Goal: Task Accomplishment & Management: Complete application form

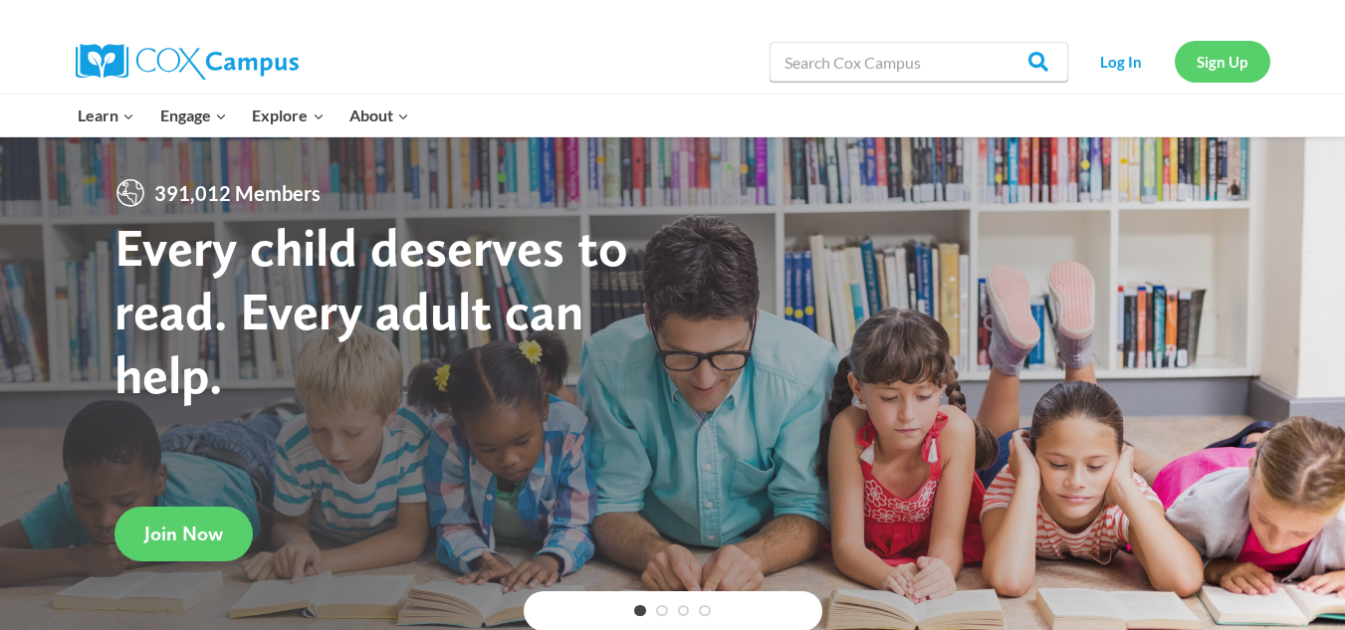
click at [1195, 56] on link "Sign Up" at bounding box center [1223, 61] width 96 height 41
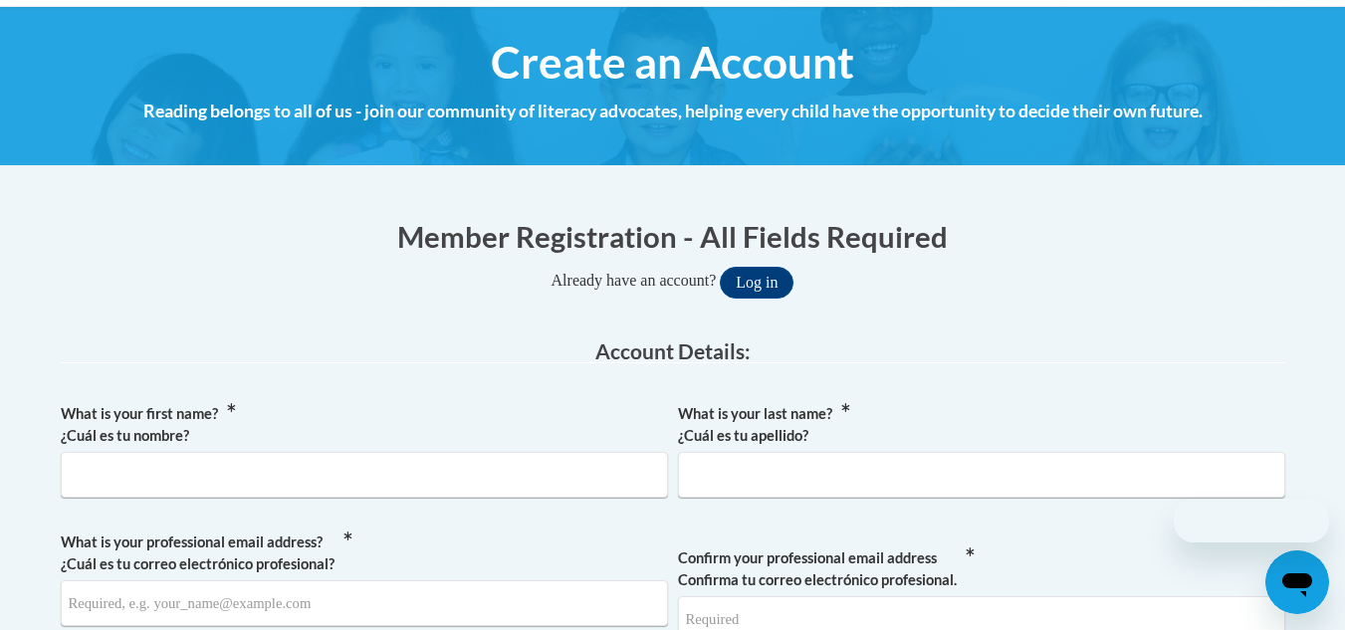
scroll to position [291, 0]
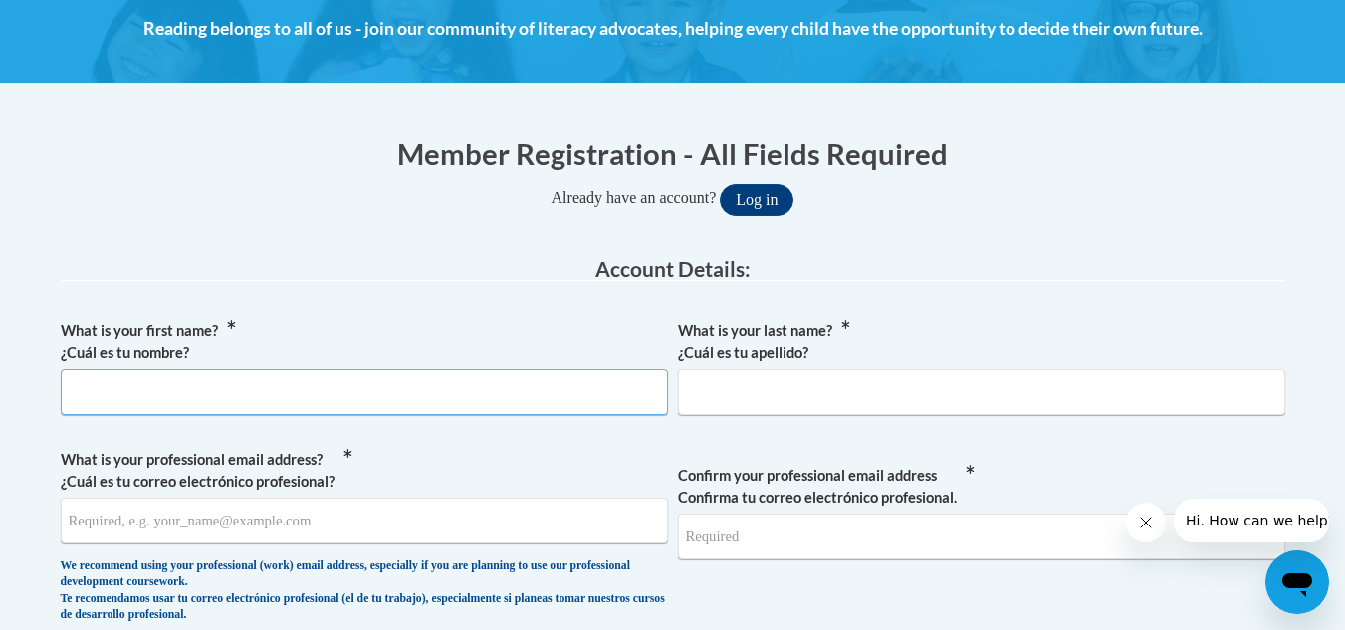
click at [562, 391] on input "What is your first name? ¿Cuál es tu nombre?" at bounding box center [364, 392] width 607 height 46
type input "keira"
click at [764, 392] on input "What is your last name? ¿Cuál es tu apellido?" at bounding box center [981, 392] width 607 height 46
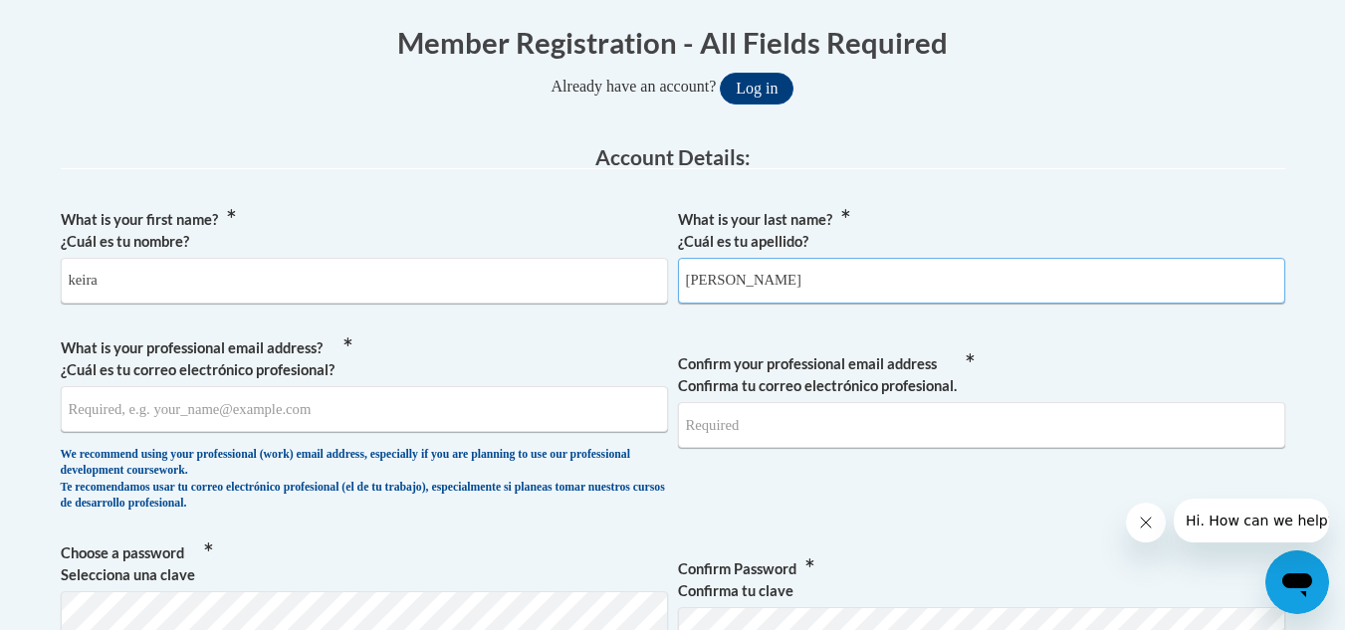
scroll to position [414, 0]
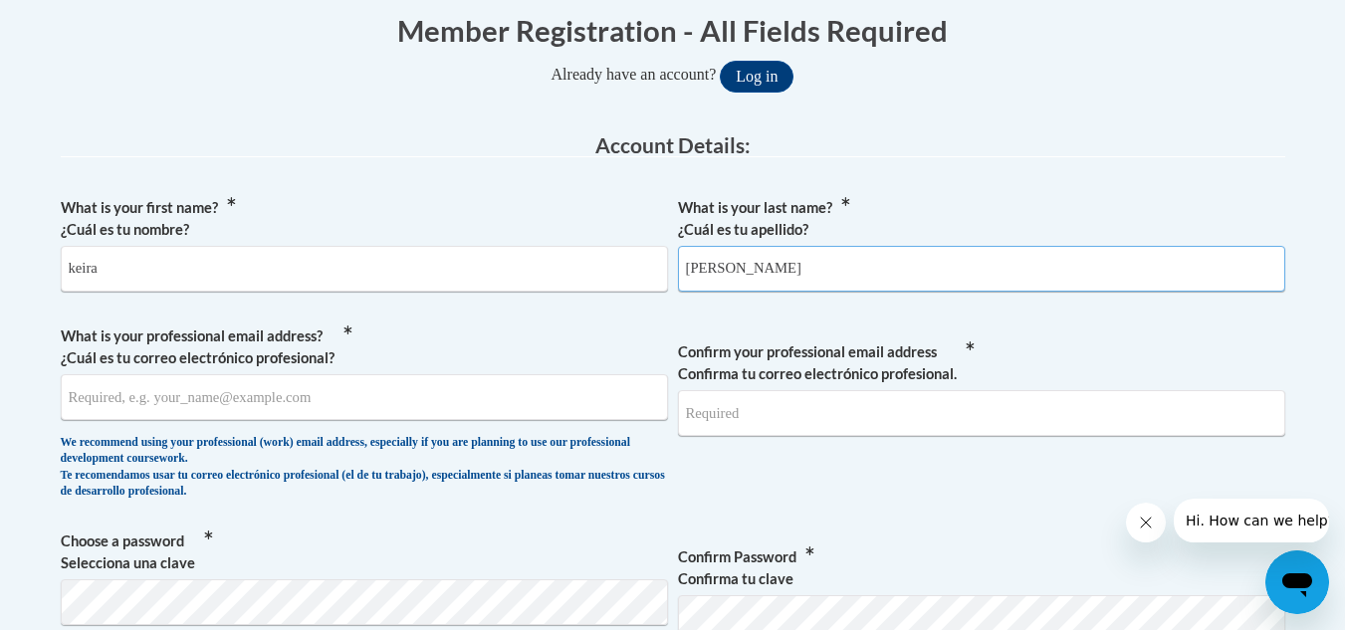
type input "[PERSON_NAME]"
click at [524, 419] on input "What is your professional email address? ¿Cuál es tu correo electrónico profesi…" at bounding box center [364, 397] width 607 height 46
type input "[EMAIL_ADDRESS][DOMAIN_NAME]"
click at [752, 420] on input "Confirm your professional email address Confirma tu correo electrónico profesio…" at bounding box center [981, 413] width 607 height 46
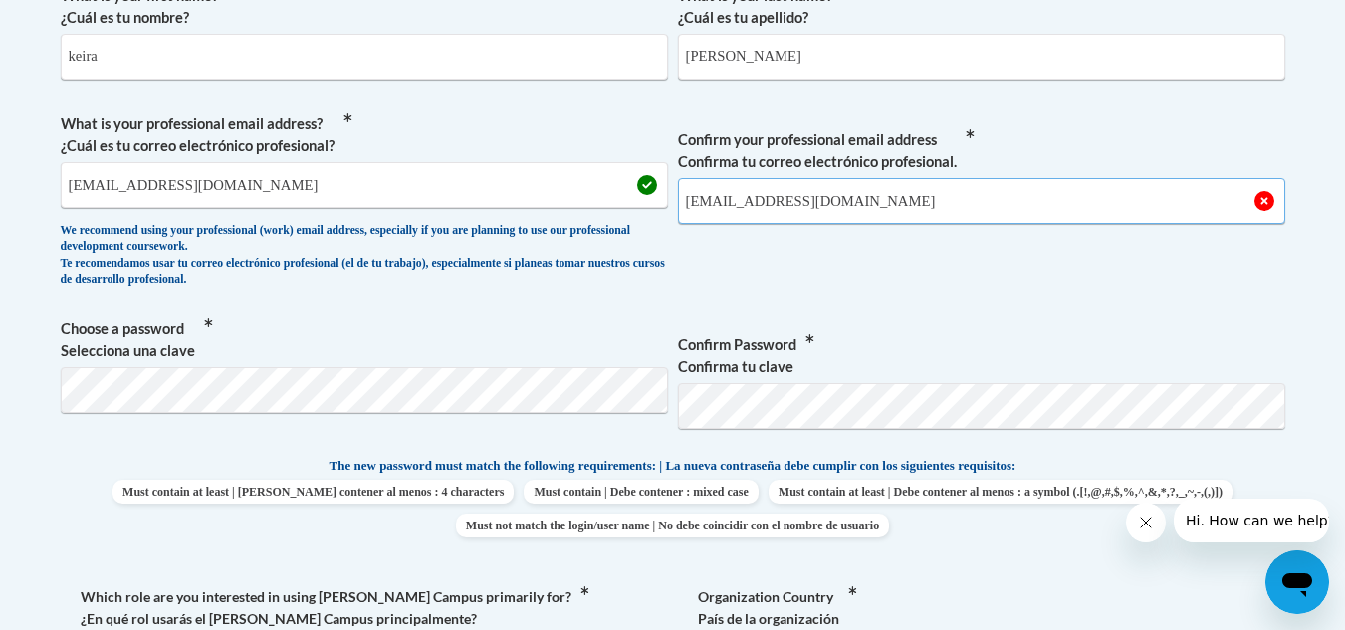
scroll to position [627, 0]
type input "[EMAIL_ADDRESS][DOMAIN_NAME]"
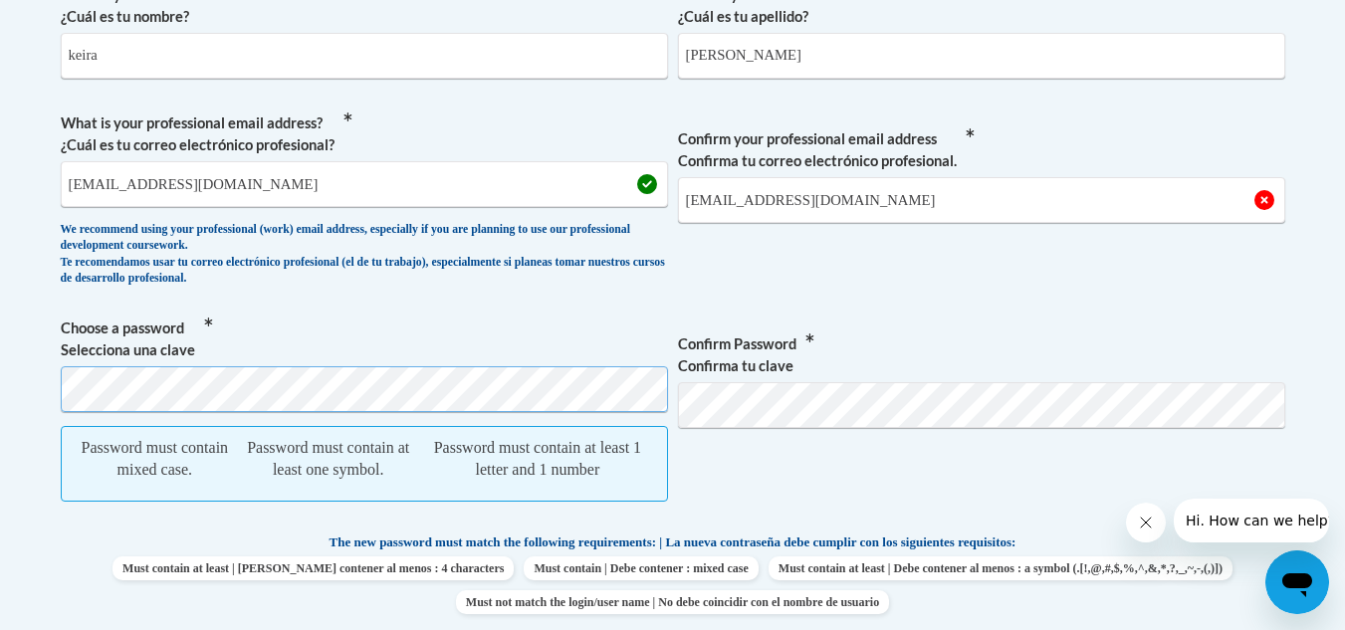
click at [48, 305] on div "Member Registration - All Fields Required Already have an account? Log in Prefe…" at bounding box center [673, 593] width 1255 height 1633
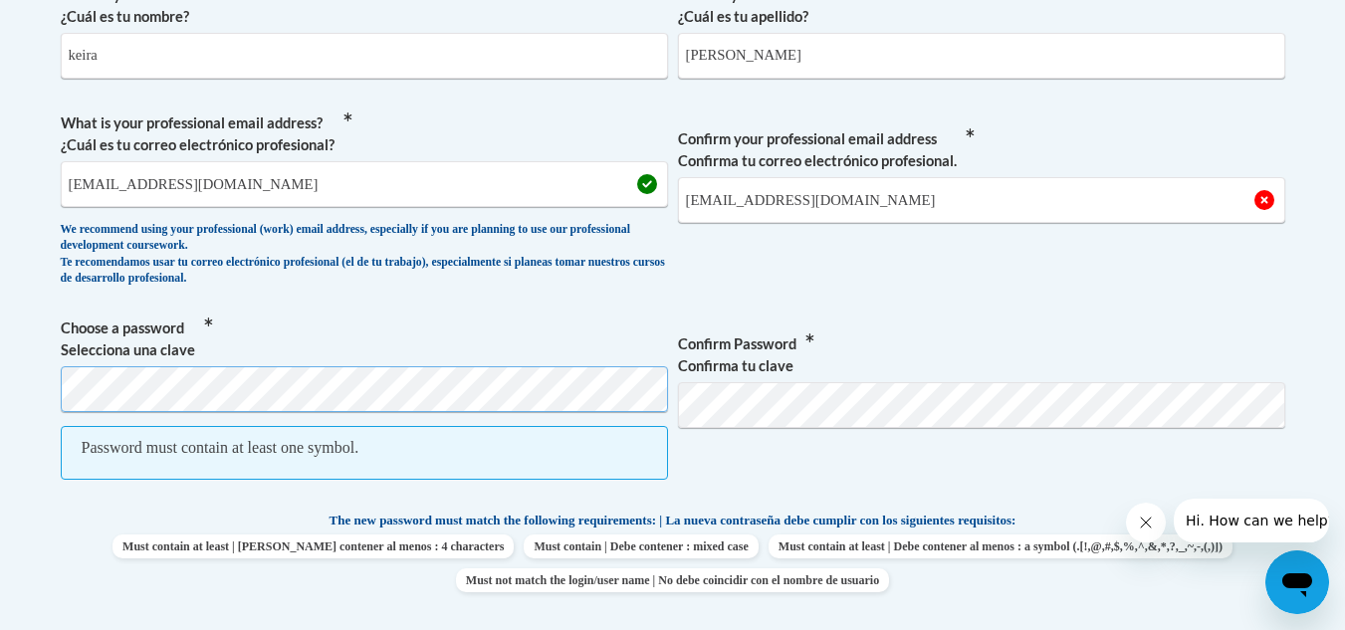
click at [19, 364] on body "This site uses cookies to help improve your learning experience. By continuing …" at bounding box center [672, 616] width 1345 height 2487
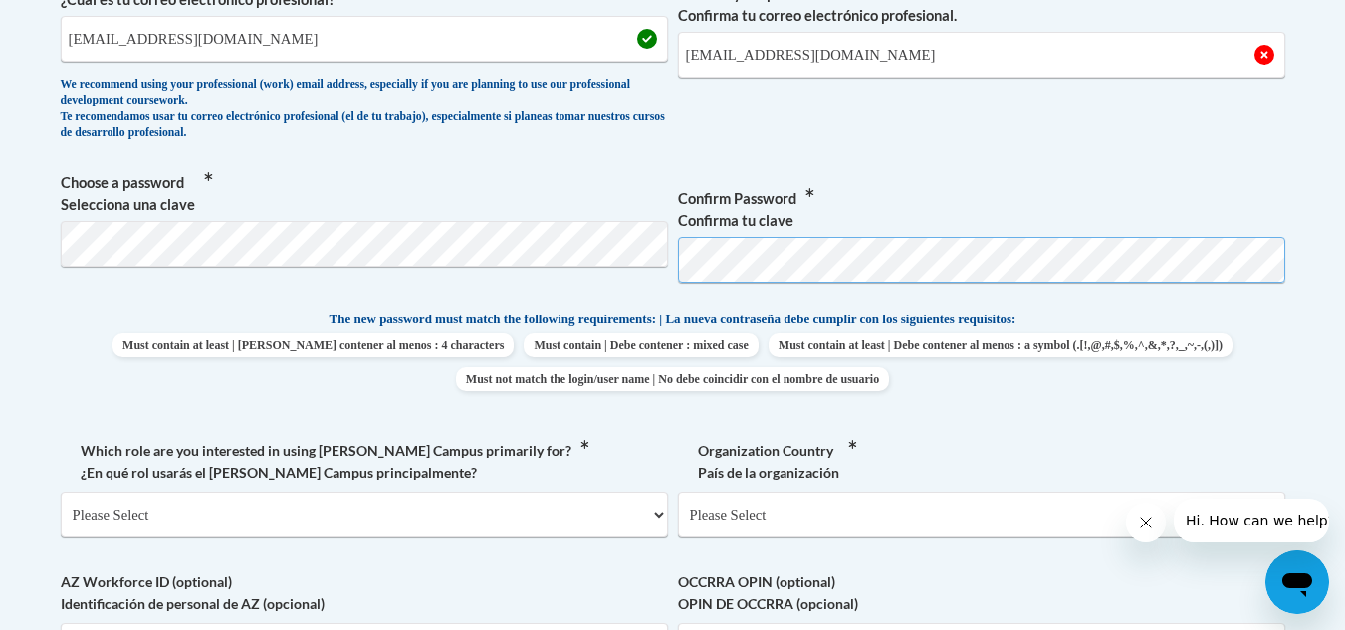
scroll to position [780, 0]
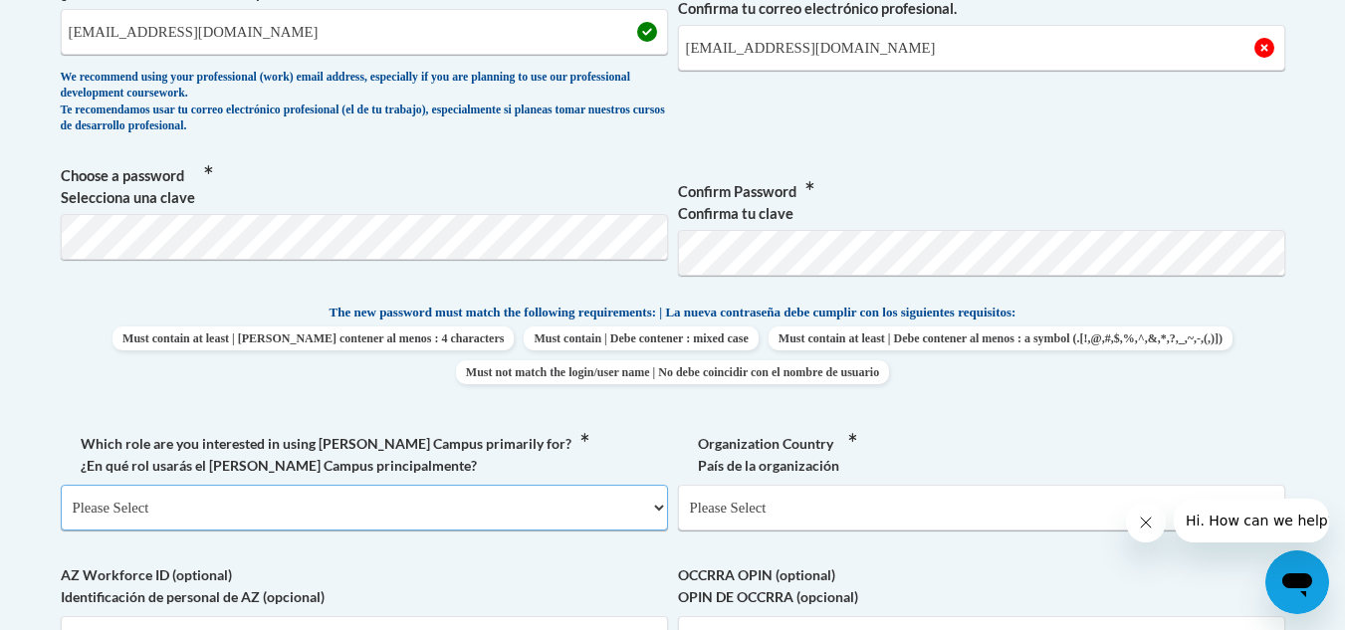
click at [467, 511] on select "Please Select College/University | Colegio/Universidad Community/Nonprofit Part…" at bounding box center [364, 508] width 607 height 46
click at [616, 303] on div "What is your first name? ¿Cuál es tu nombre? [PERSON_NAME] What is your last na…" at bounding box center [673, 276] width 1225 height 908
click at [327, 513] on select "Please Select College/University | Colegio/Universidad Community/Nonprofit Part…" at bounding box center [364, 508] width 607 height 46
click at [209, 279] on span "Choose a password Selecciona una clave" at bounding box center [364, 228] width 607 height 126
click at [215, 507] on select "Please Select College/University | Colegio/Universidad Community/Nonprofit Part…" at bounding box center [364, 508] width 607 height 46
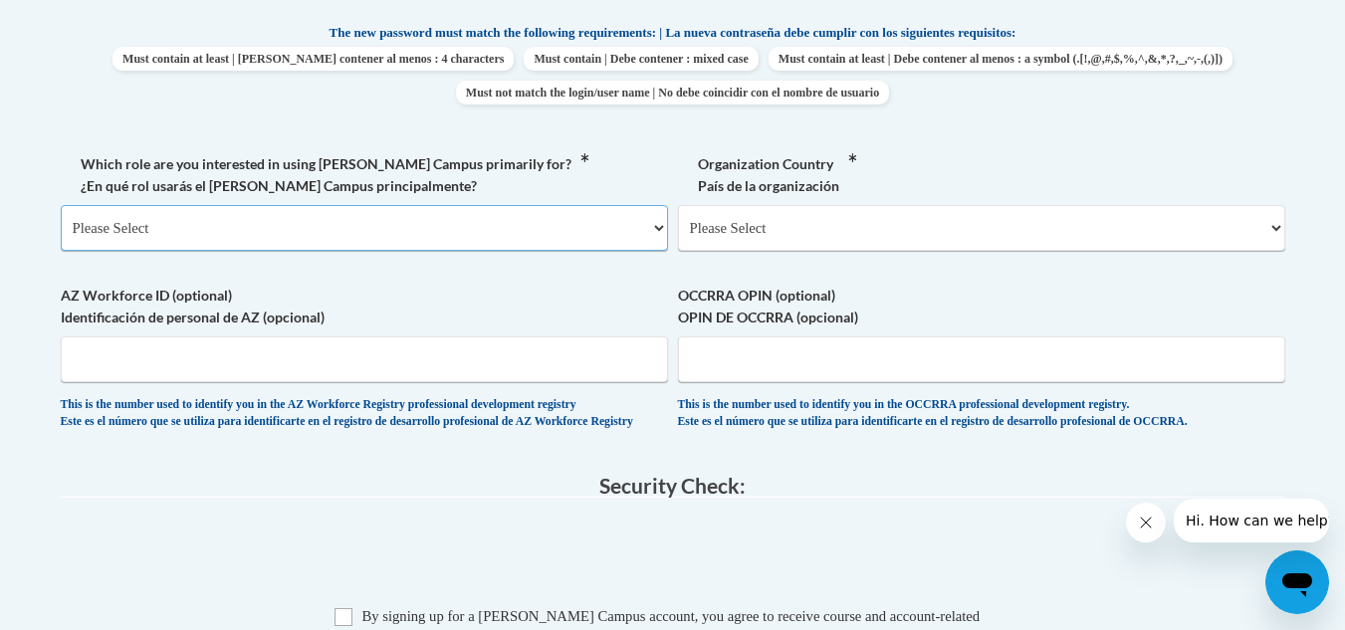
scroll to position [1061, 0]
click at [259, 369] on input "AZ Workforce ID (optional) Identificación de personal de AZ (opcional)" at bounding box center [364, 359] width 607 height 46
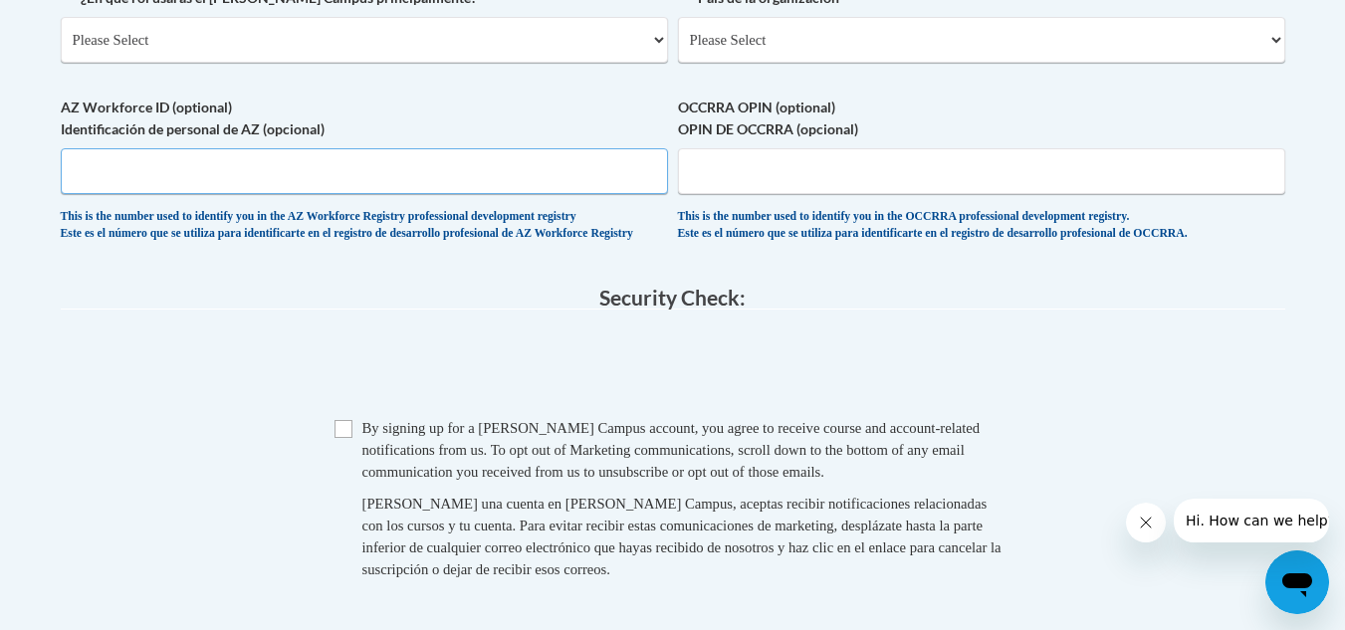
scroll to position [1274, 0]
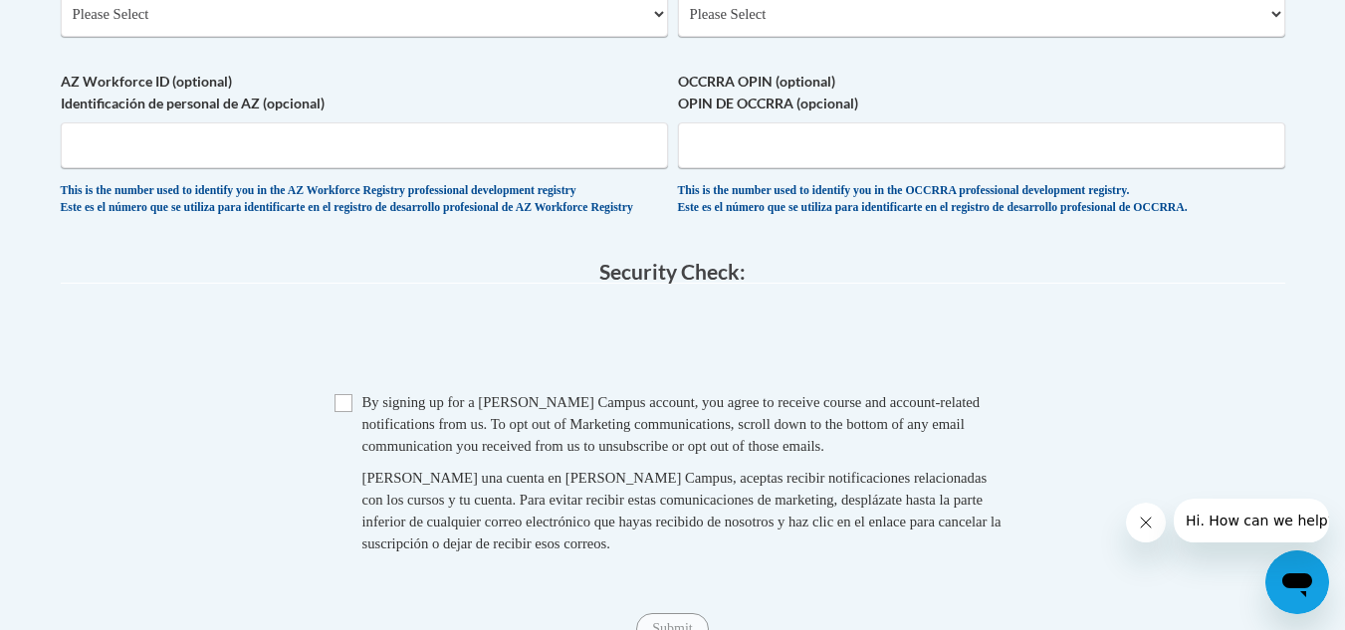
click at [348, 410] on input "Checkbox" at bounding box center [344, 403] width 18 height 18
checkbox input "true"
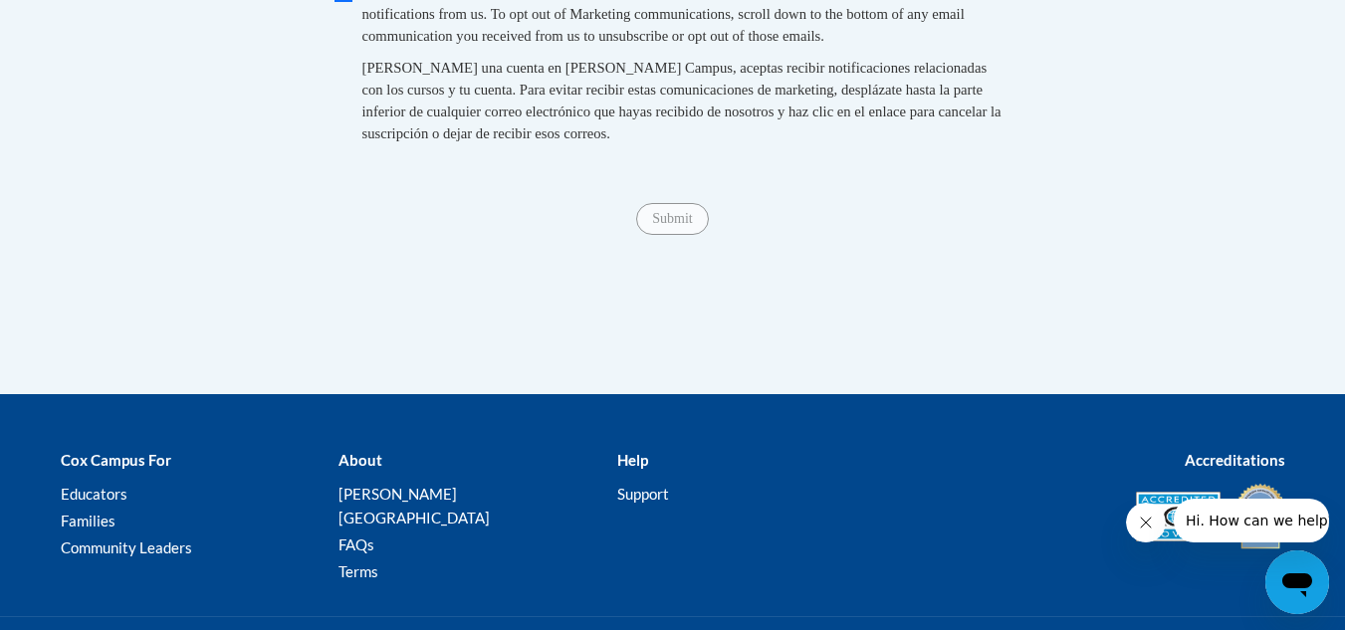
scroll to position [1702, 0]
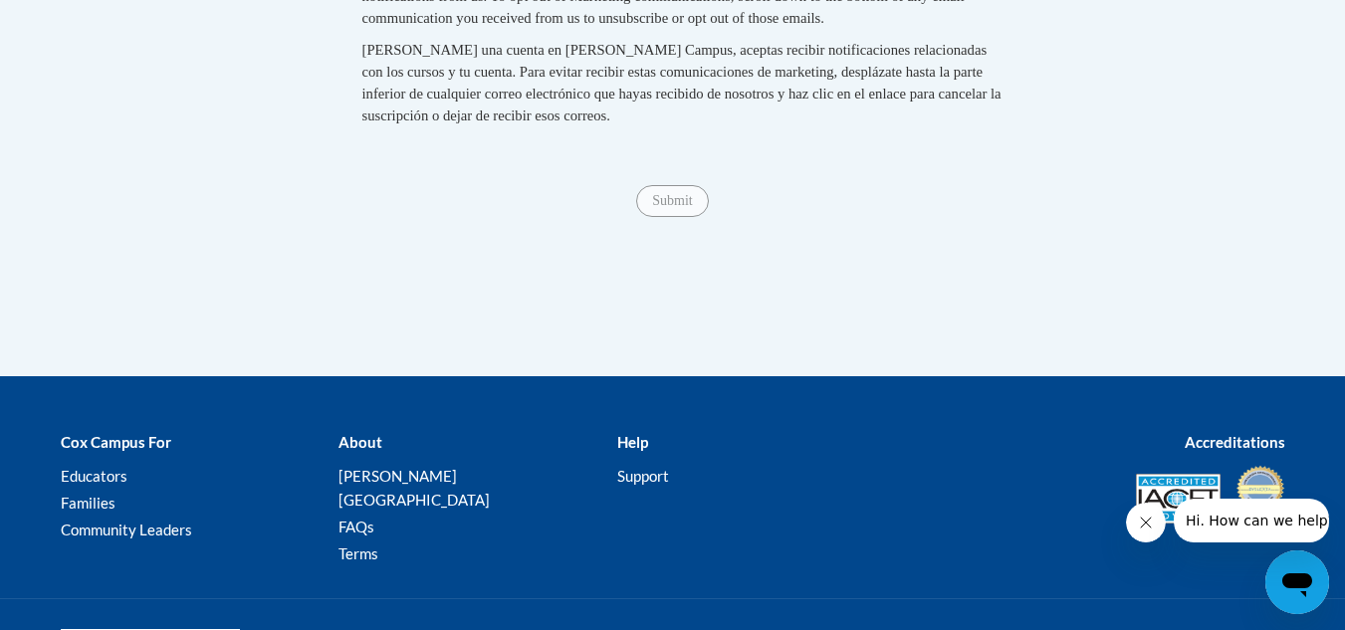
click at [671, 207] on span "Submit" at bounding box center [672, 199] width 72 height 16
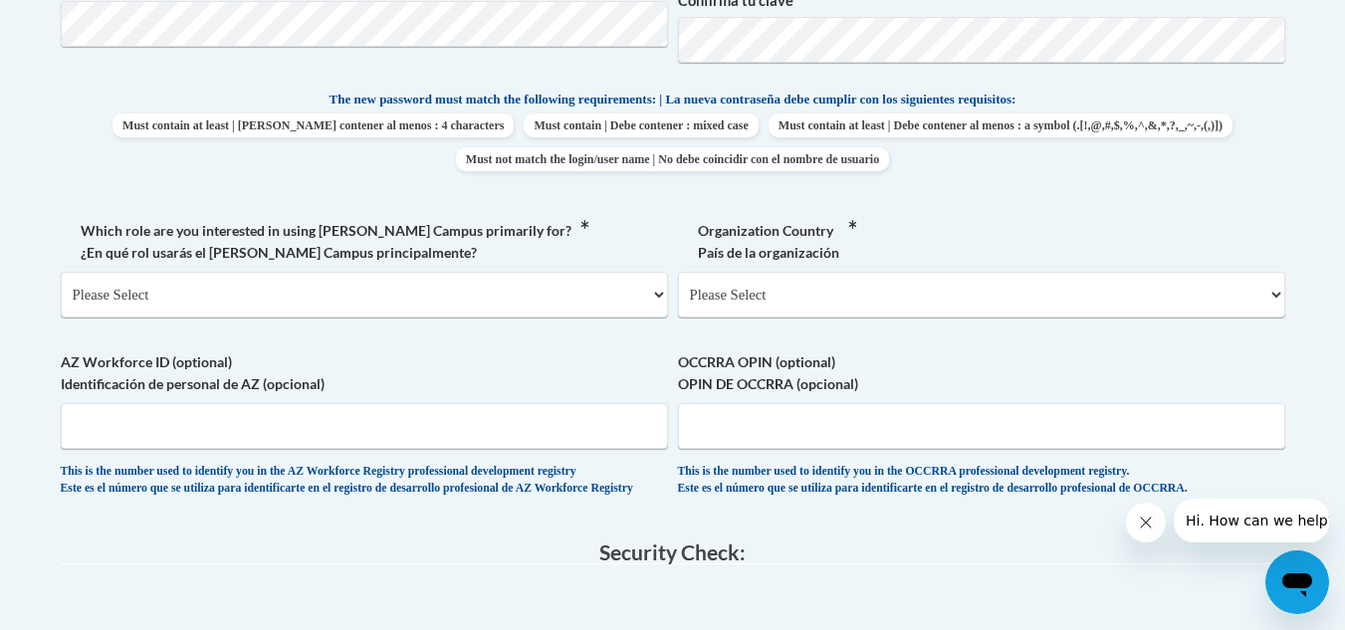
scroll to position [994, 0]
click at [842, 306] on select "Please Select [GEOGRAPHIC_DATA] | [GEOGRAPHIC_DATA] Outside of [GEOGRAPHIC_DATA…" at bounding box center [981, 294] width 607 height 46
select select "ad49bcad-a171-4b2e-b99c-48b446064914"
click at [678, 271] on select "Please Select [GEOGRAPHIC_DATA] | [GEOGRAPHIC_DATA] Outside of [GEOGRAPHIC_DATA…" at bounding box center [981, 294] width 607 height 46
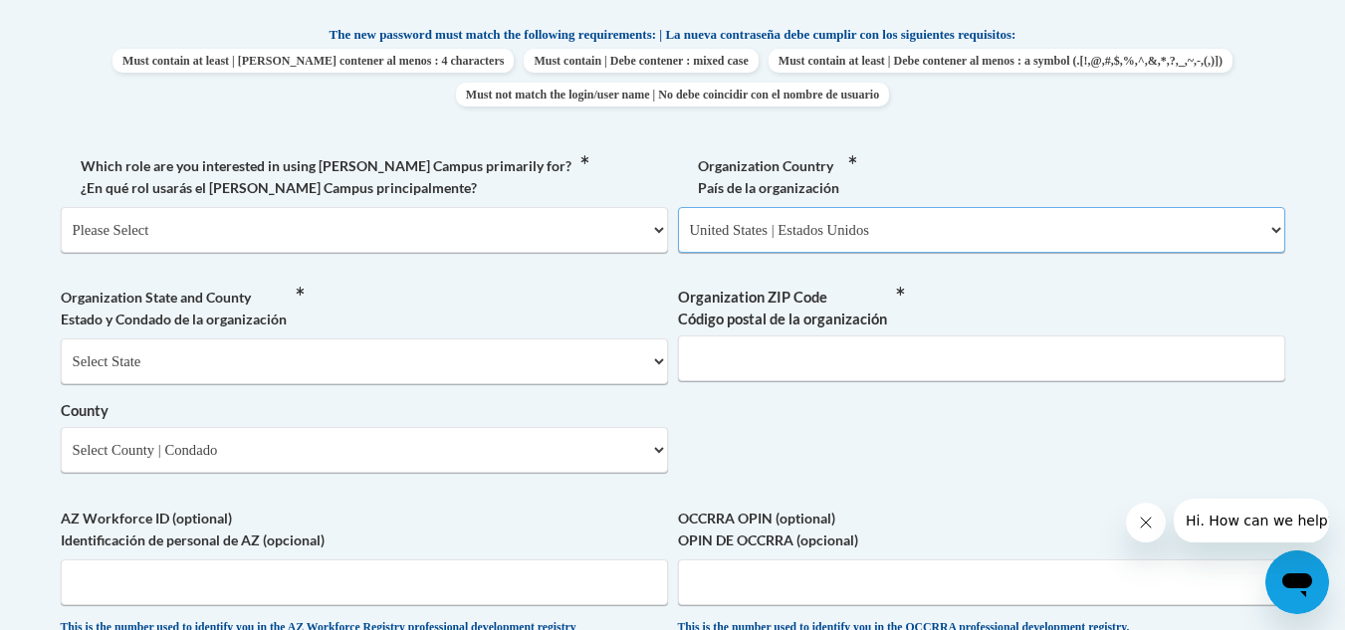
scroll to position [1059, 0]
click at [473, 358] on select "Select State [US_STATE] [US_STATE] [US_STATE] [US_STATE] [US_STATE] [US_STATE] …" at bounding box center [364, 361] width 607 height 46
select select "[US_STATE]"
click at [61, 338] on select "Select State [US_STATE] [US_STATE] [US_STATE] [US_STATE] [US_STATE] [US_STATE] …" at bounding box center [364, 361] width 607 height 46
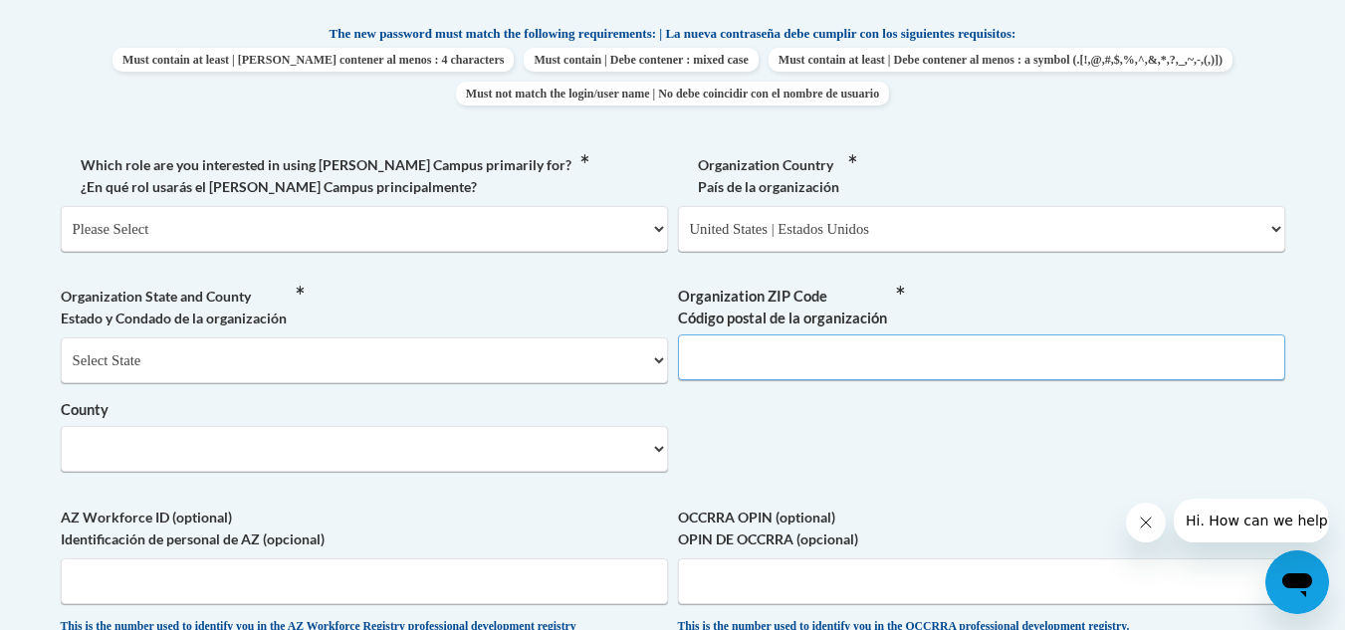
click at [781, 347] on input "Organization ZIP Code Código postal de la organización" at bounding box center [981, 358] width 607 height 46
type input "0"
type input "30101"
click at [372, 461] on select "Select County Appling [PERSON_NAME] [PERSON_NAME] [PERSON_NAME] [PERSON_NAME] B…" at bounding box center [364, 449] width 607 height 46
click at [658, 453] on select "Select County Appling [PERSON_NAME] [PERSON_NAME] [PERSON_NAME] [PERSON_NAME] B…" at bounding box center [364, 449] width 607 height 46
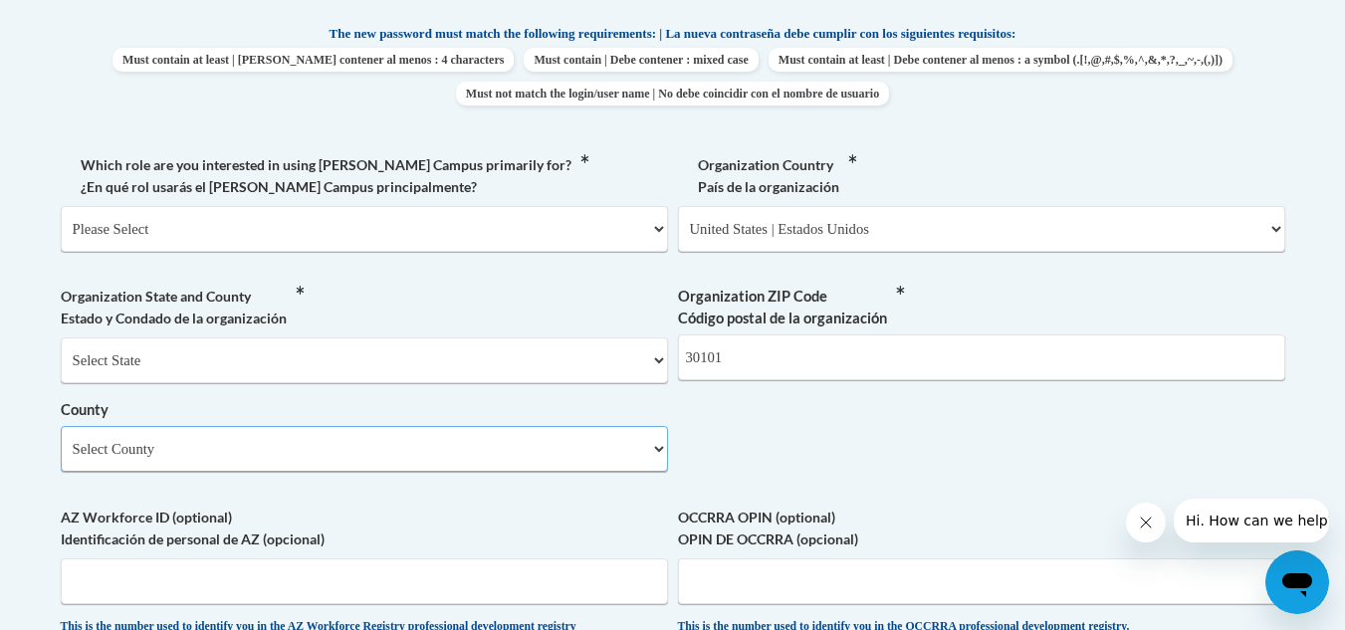
scroll to position [1219, 0]
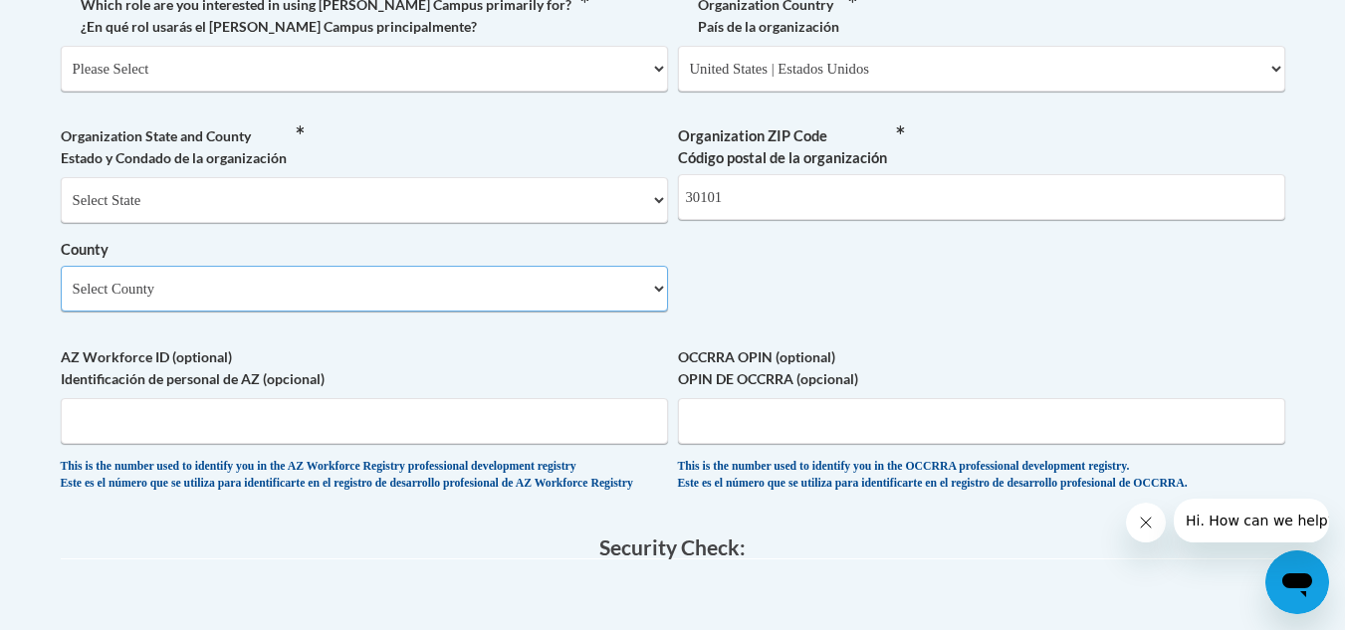
click at [598, 286] on select "Select County Appling [PERSON_NAME] [PERSON_NAME] [PERSON_NAME] [PERSON_NAME] B…" at bounding box center [364, 289] width 607 height 46
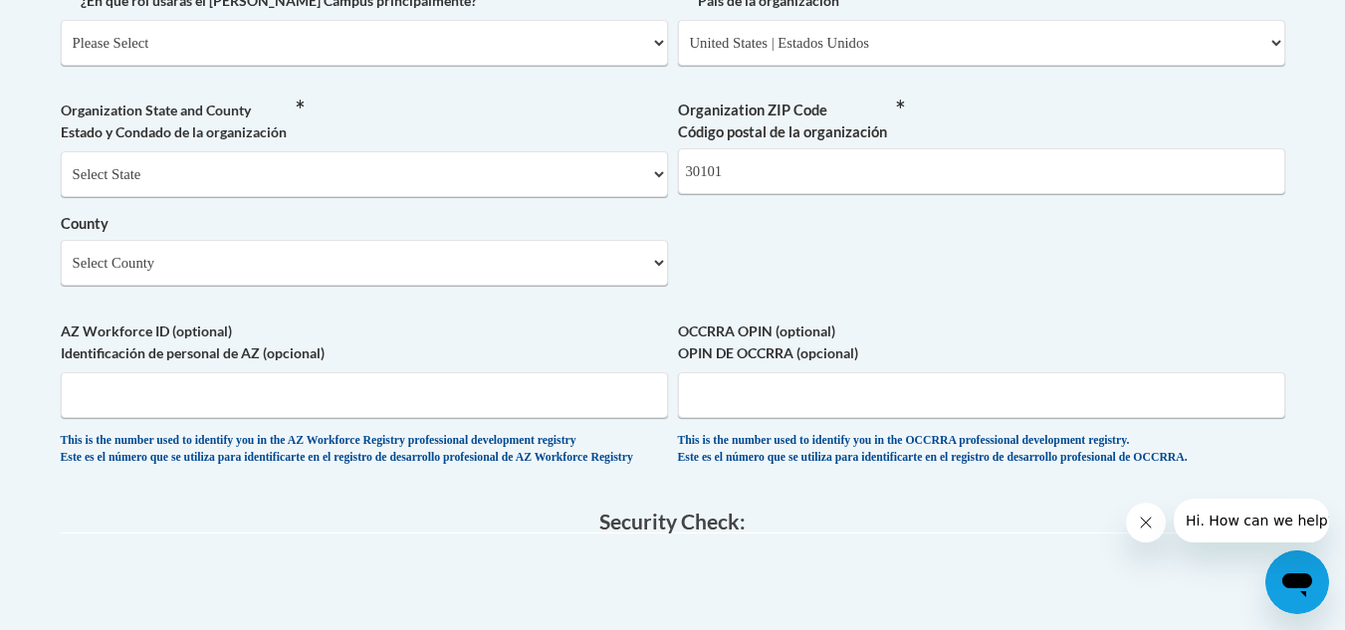
scroll to position [1264, 0]
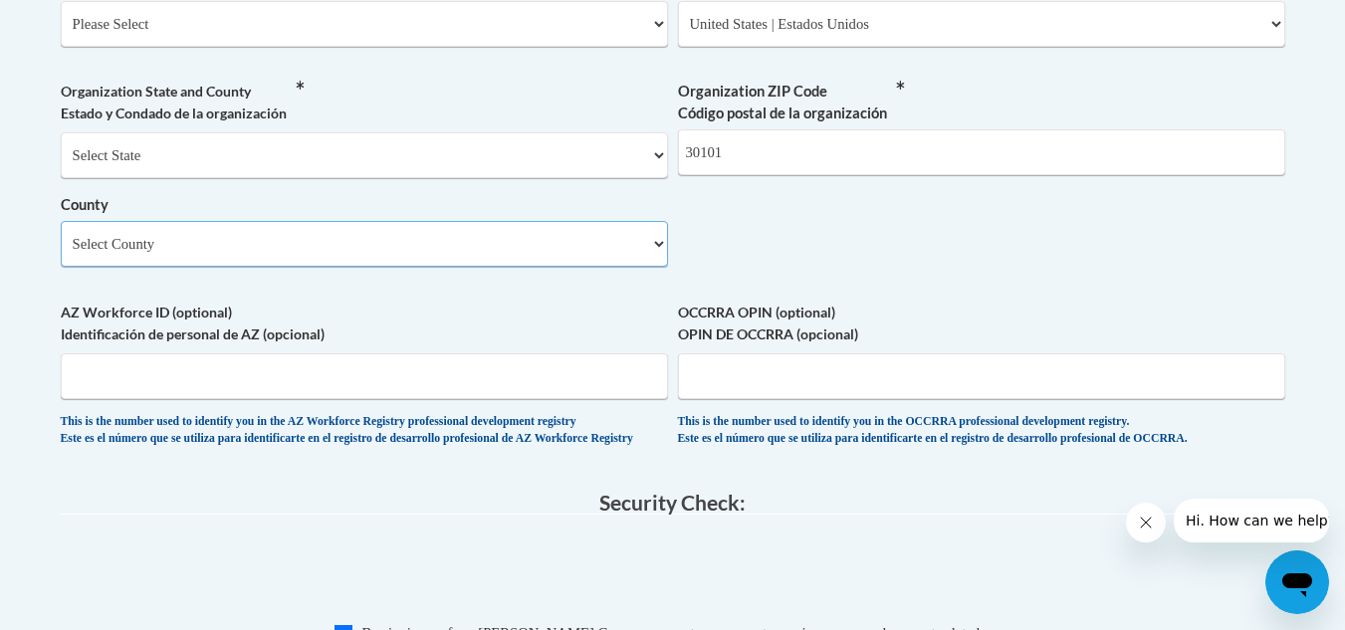
click at [362, 258] on select "Select County Appling [PERSON_NAME] [PERSON_NAME] [PERSON_NAME] [PERSON_NAME] B…" at bounding box center [364, 244] width 607 height 46
select select "Cobb"
click at [61, 221] on select "Select County Appling [PERSON_NAME] [PERSON_NAME] [PERSON_NAME] [PERSON_NAME] B…" at bounding box center [364, 244] width 607 height 46
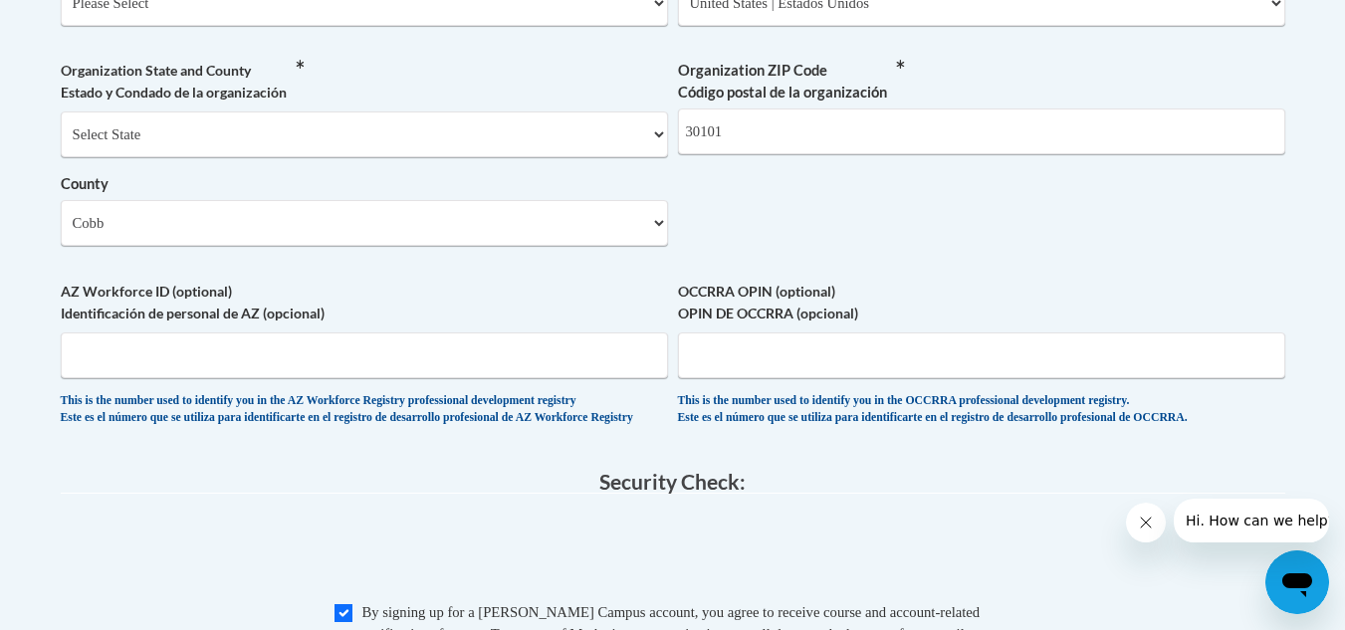
scroll to position [1284, 0]
